Goal: Task Accomplishment & Management: Use online tool/utility

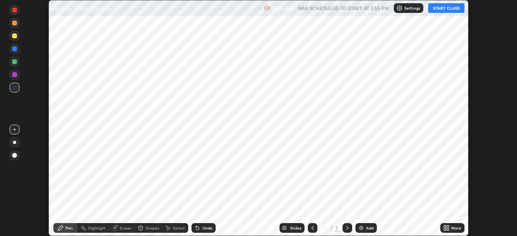
scroll to position [236, 517]
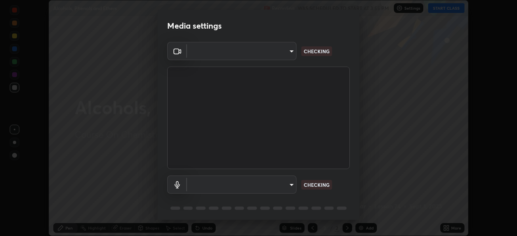
type input "b04d3f4aab0507a607fcb058103082b40897ea5b56942dd6fa8112f95d025699"
type input "communications"
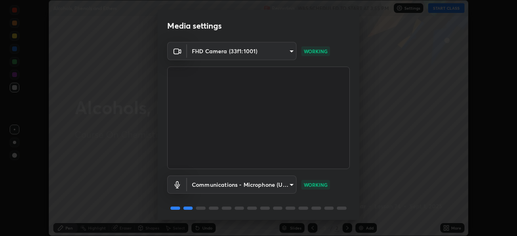
scroll to position [29, 0]
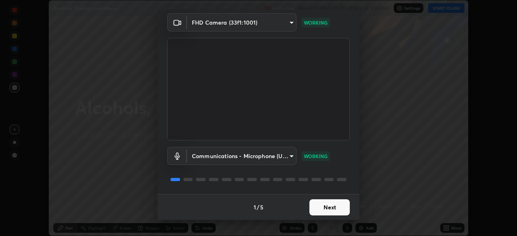
click at [325, 207] on button "Next" at bounding box center [330, 208] width 40 height 16
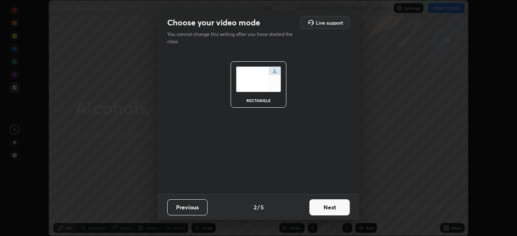
scroll to position [0, 0]
click at [324, 212] on button "Next" at bounding box center [330, 208] width 40 height 16
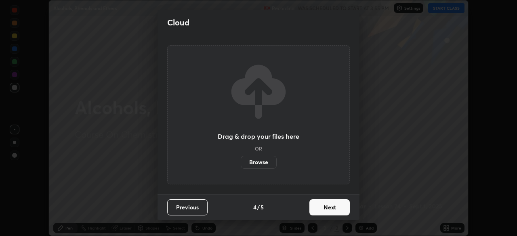
click at [324, 213] on button "Next" at bounding box center [330, 208] width 40 height 16
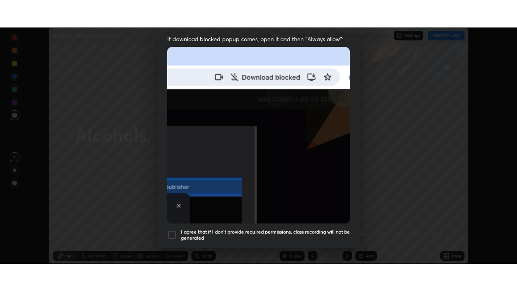
scroll to position [194, 0]
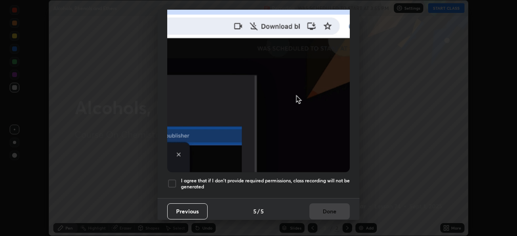
click at [171, 179] on div at bounding box center [172, 184] width 10 height 10
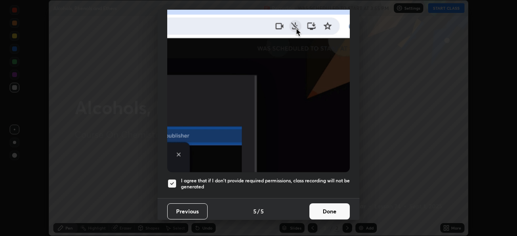
click at [317, 208] on button "Done" at bounding box center [330, 212] width 40 height 16
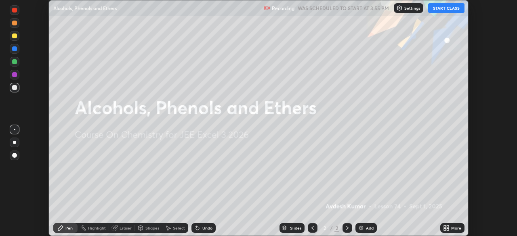
click at [446, 230] on icon at bounding box center [445, 230] width 2 height 2
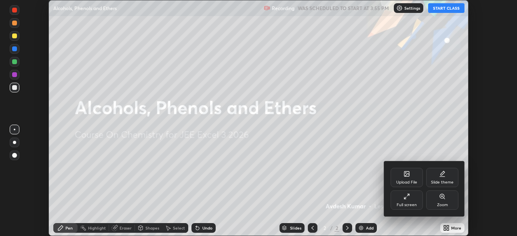
click at [409, 201] on div "Full screen" at bounding box center [407, 200] width 32 height 19
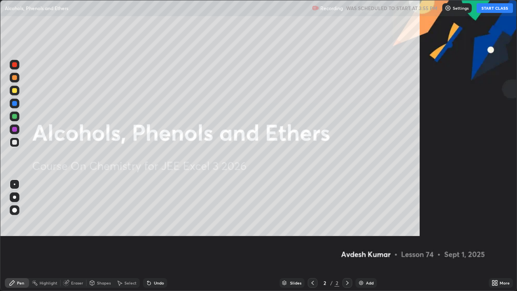
scroll to position [291, 517]
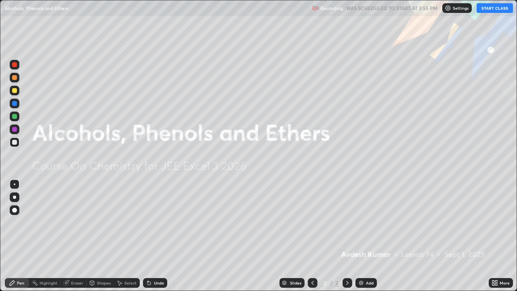
click at [506, 10] on button "START CLASS" at bounding box center [495, 8] width 36 height 10
